Goal: Transaction & Acquisition: Book appointment/travel/reservation

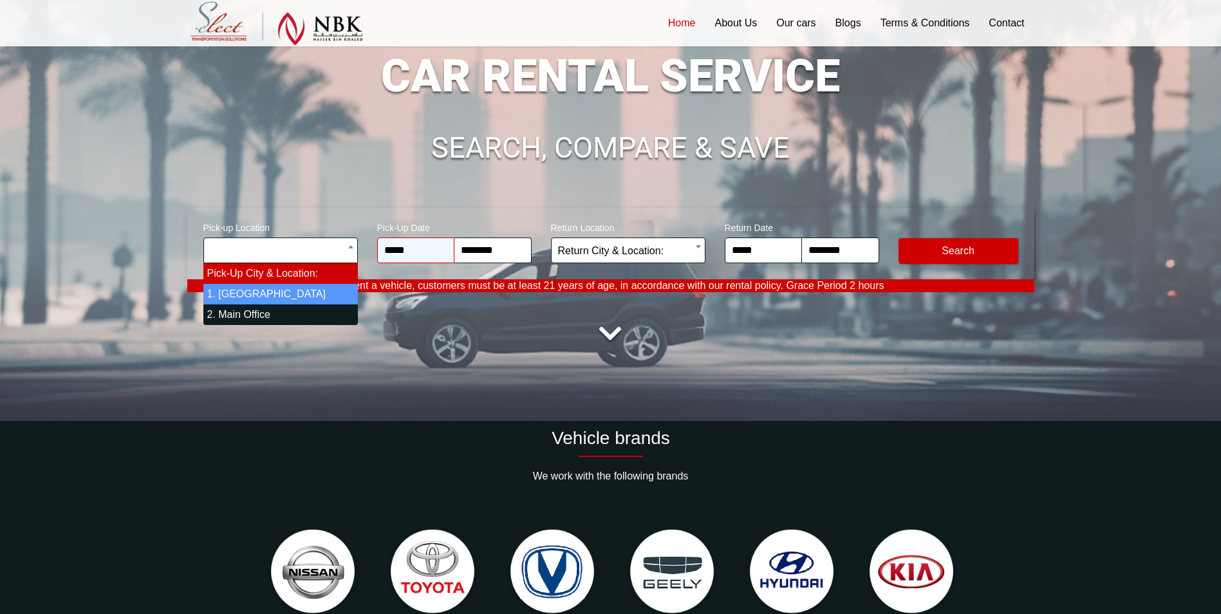
select select "*"
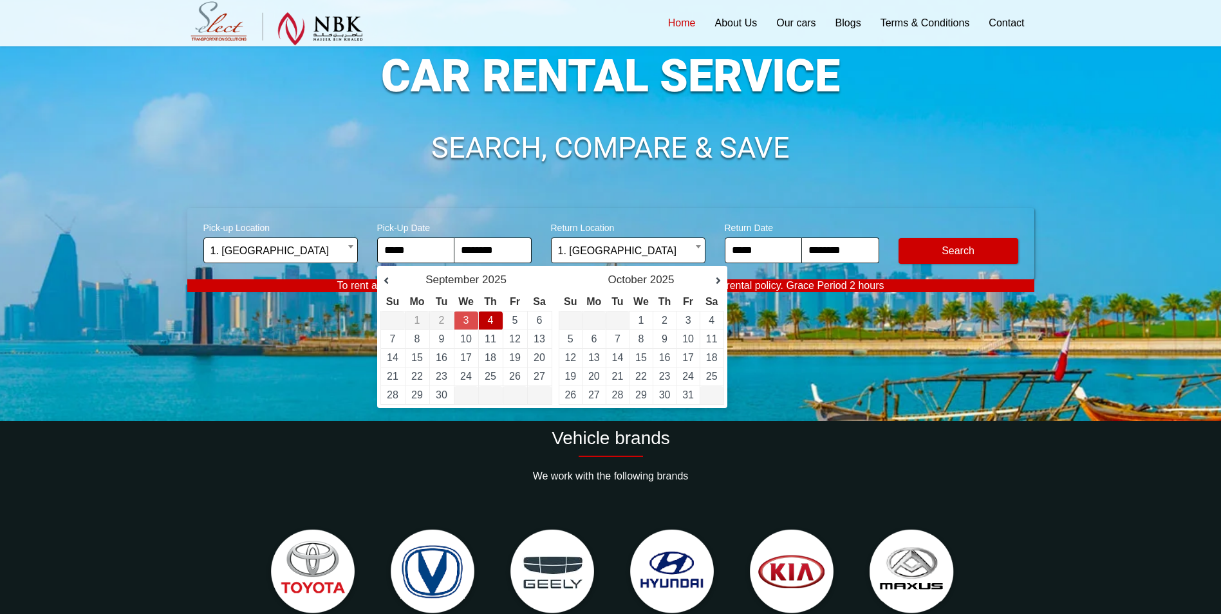
click at [491, 322] on link "4" at bounding box center [491, 320] width 6 height 11
type input "**********"
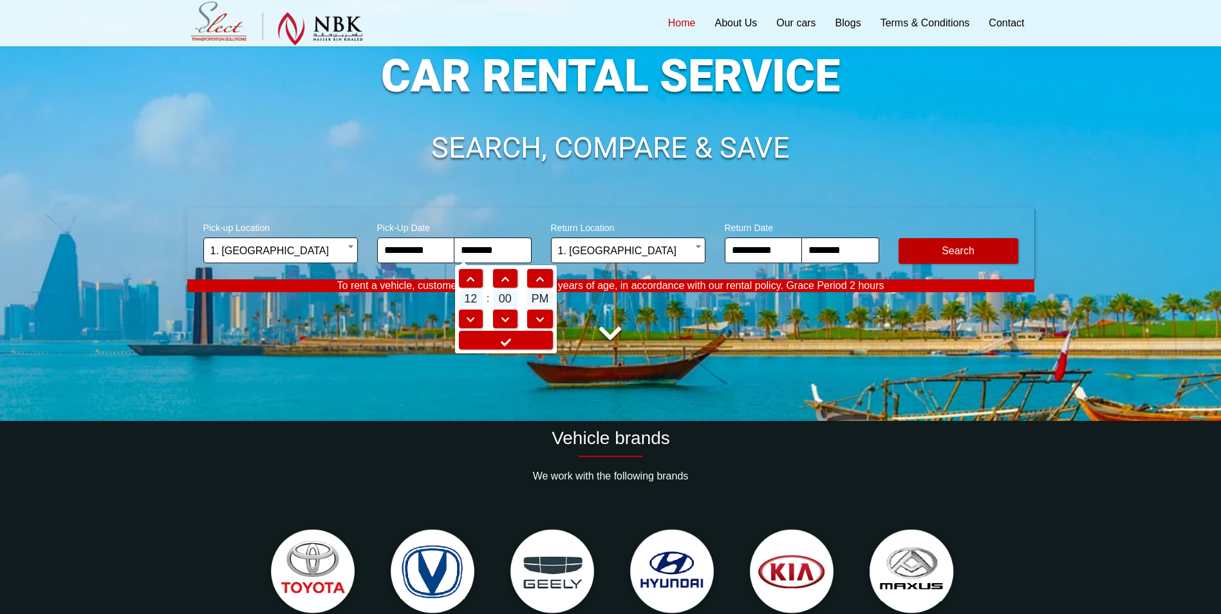
click at [956, 245] on button "Modify Search" at bounding box center [959, 251] width 120 height 26
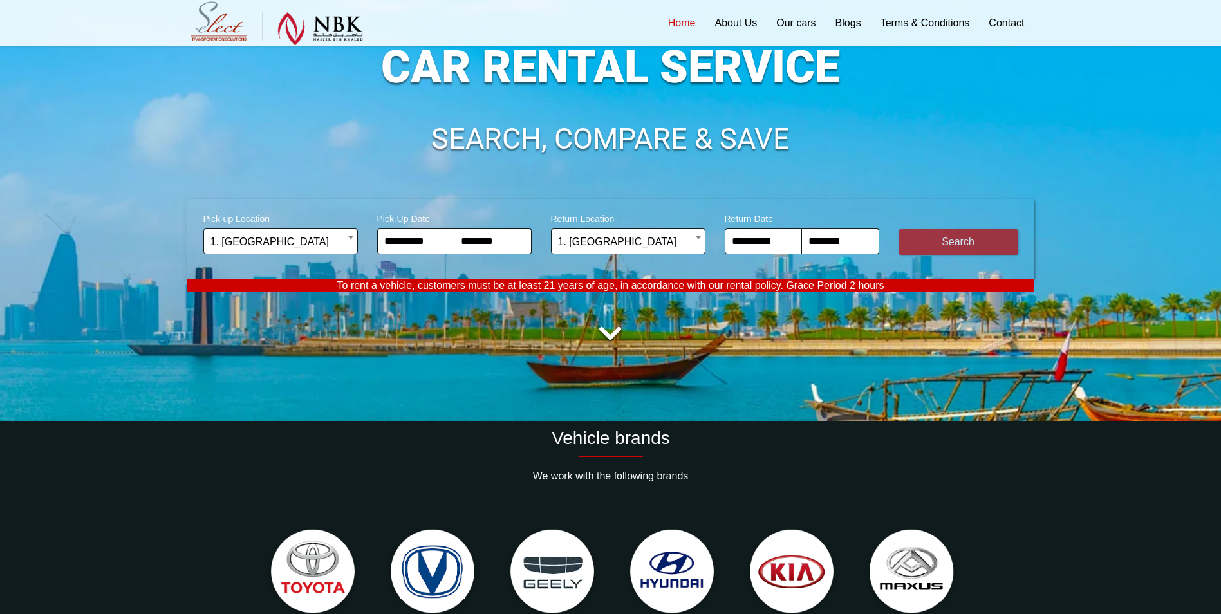
scroll to position [184, 0]
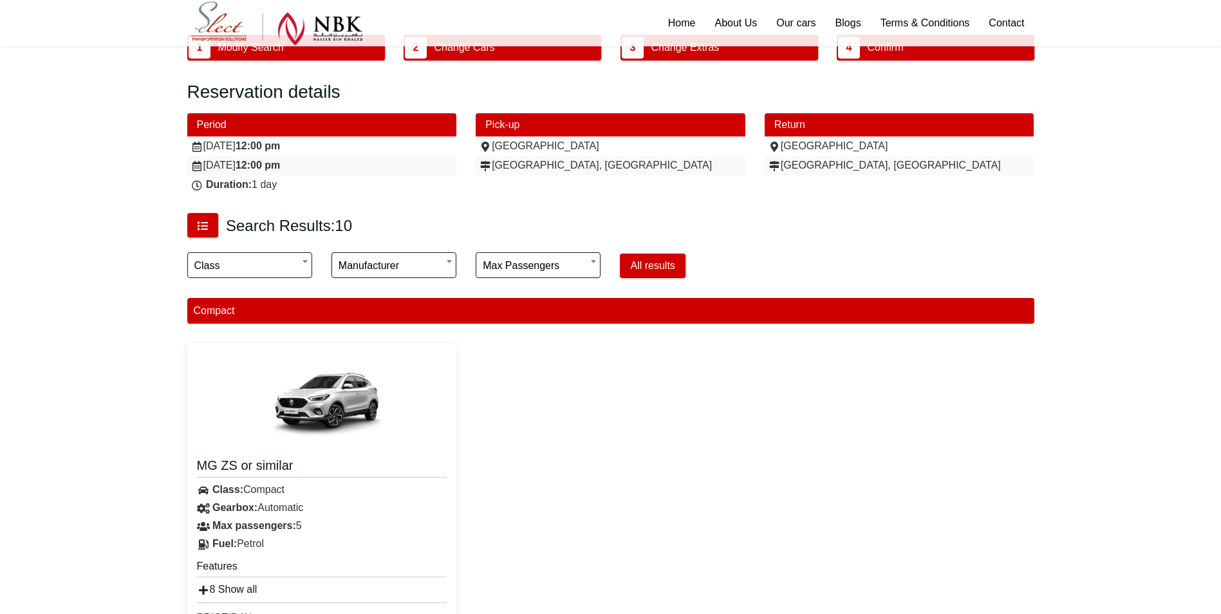
scroll to position [106, 0]
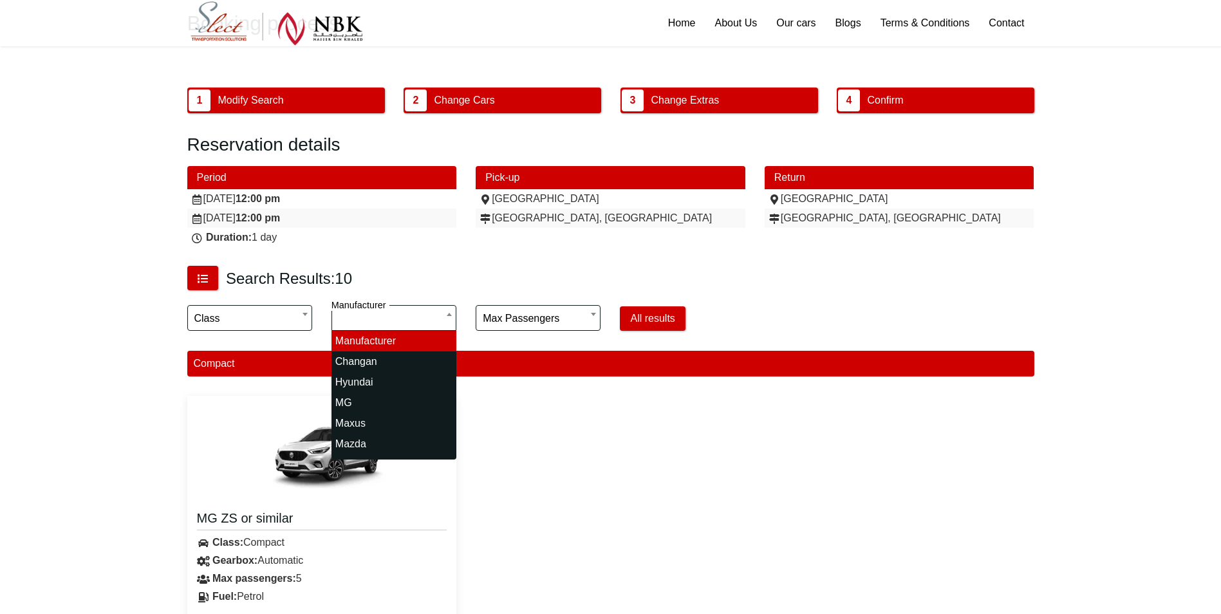
click at [447, 317] on input "search" at bounding box center [393, 318] width 125 height 26
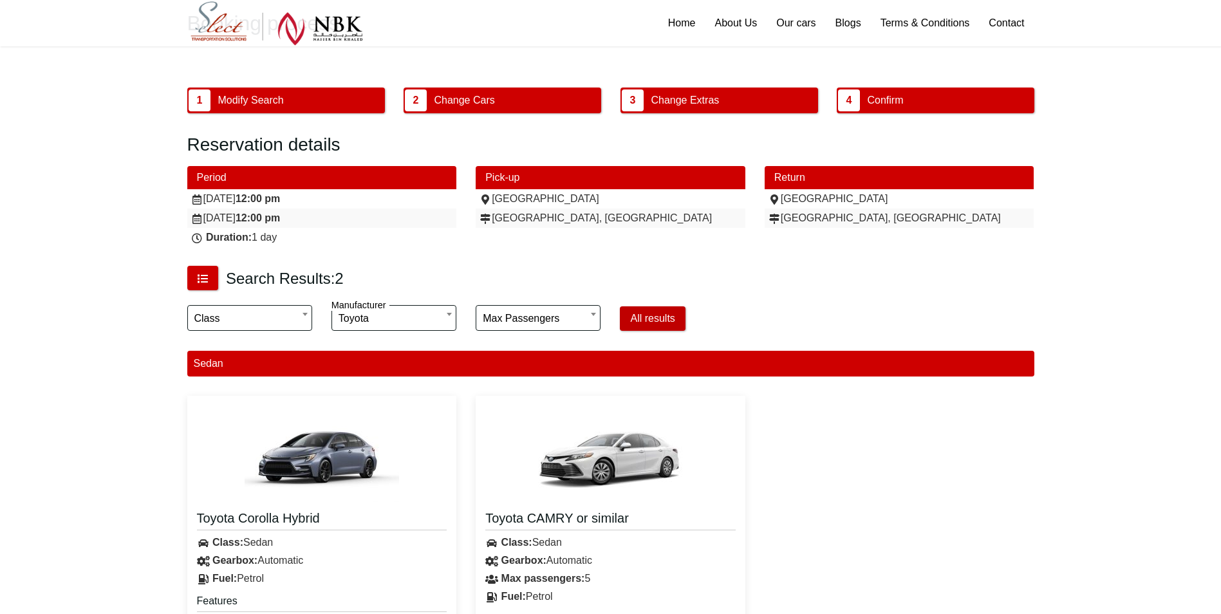
click at [664, 316] on button "All results" at bounding box center [652, 318] width 65 height 24
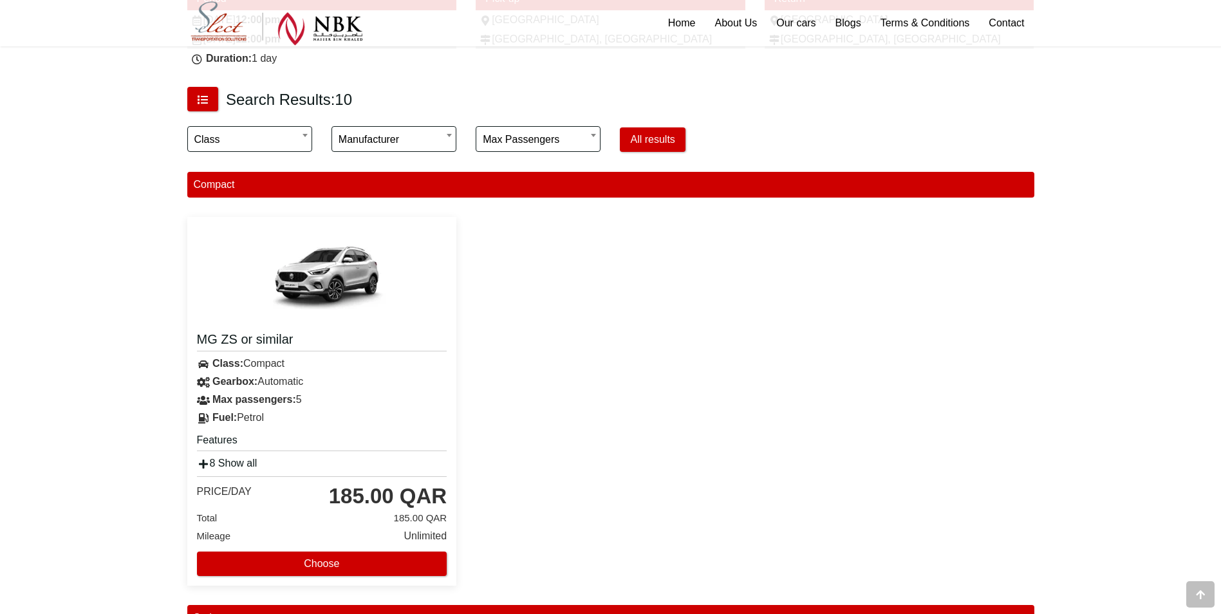
scroll to position [234, 0]
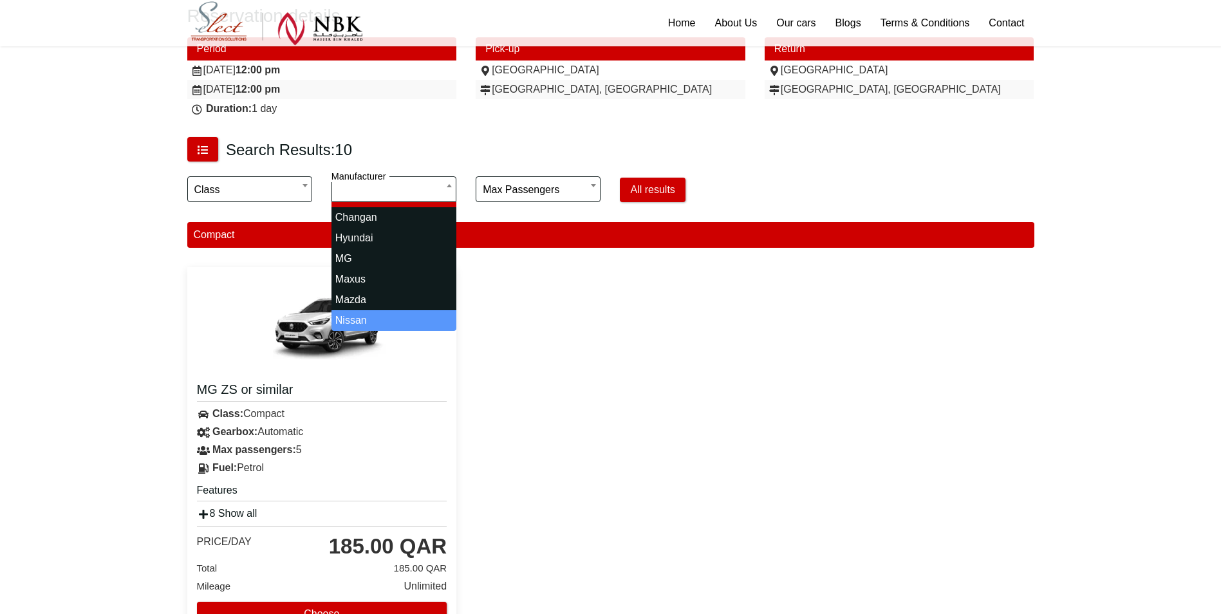
scroll to position [36, 0]
select select "*"
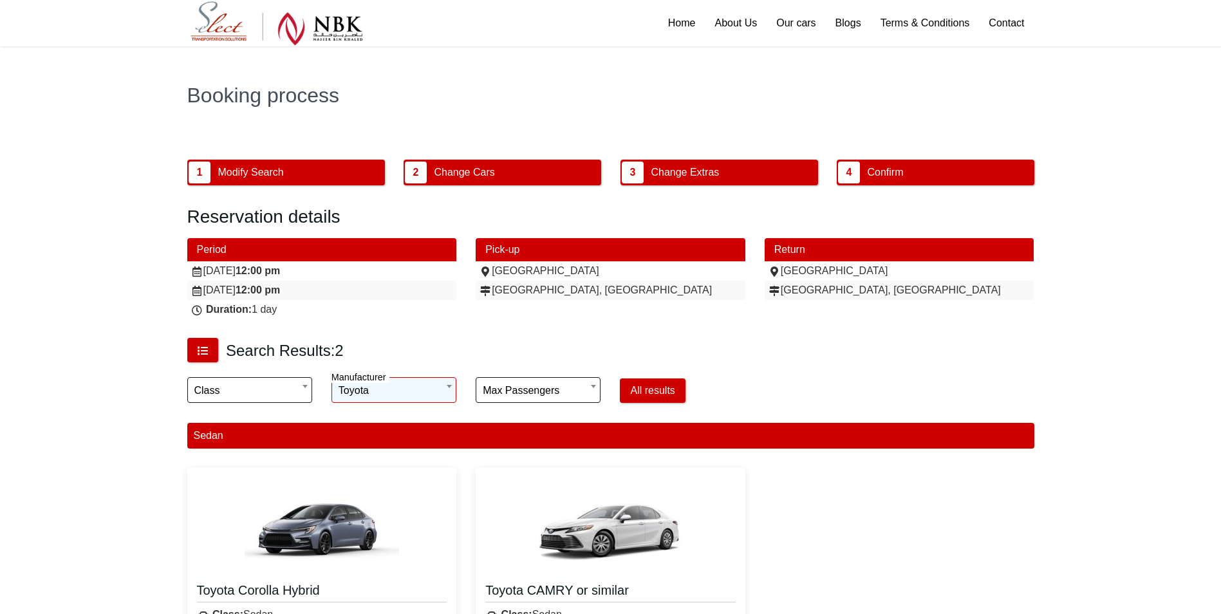
scroll to position [0, 0]
